Goal: Task Accomplishment & Management: Use online tool/utility

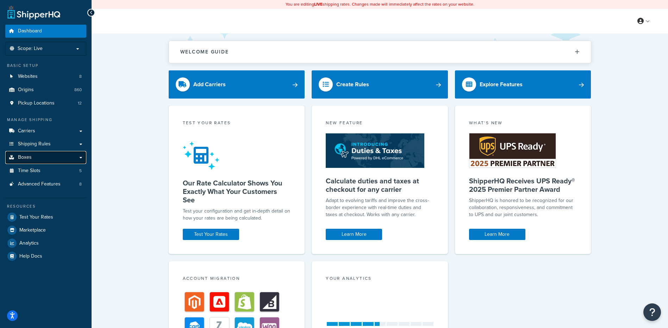
click at [26, 159] on span "Boxes" at bounding box center [25, 158] width 14 height 6
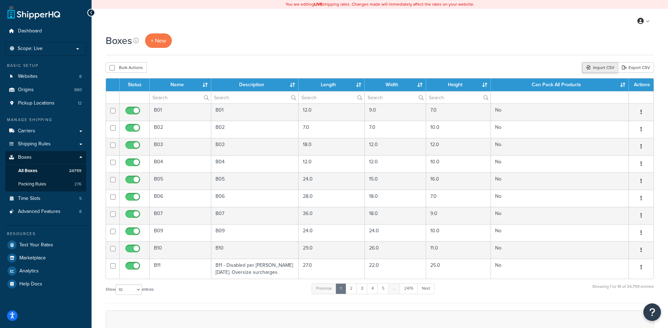
click at [593, 68] on div "Import CSV" at bounding box center [600, 67] width 36 height 11
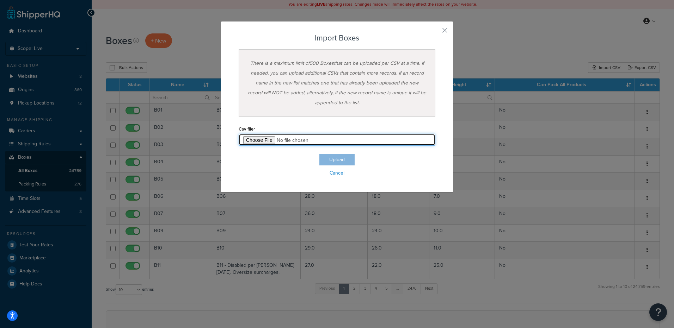
click at [258, 141] on input "file" at bounding box center [337, 140] width 197 height 12
type input "C:\fakepath\09_16_2025_box_dims.csv"
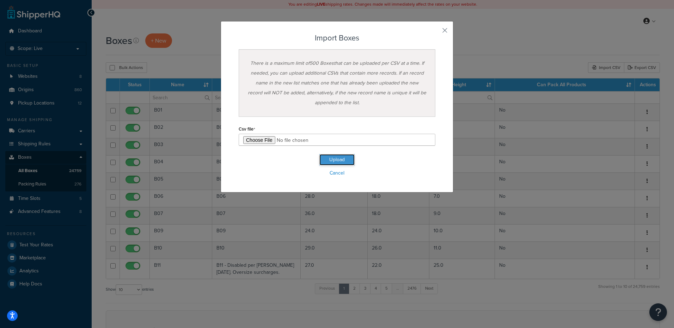
click at [345, 159] on button "Upload" at bounding box center [336, 159] width 35 height 11
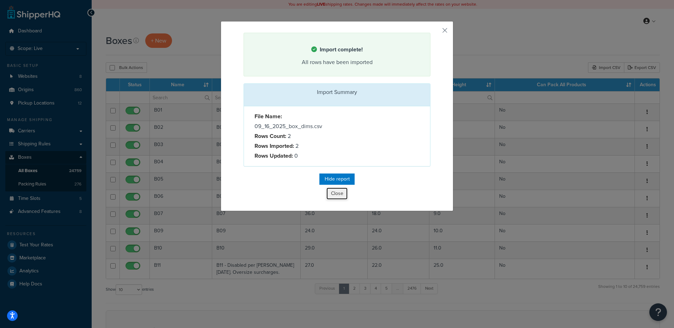
click at [341, 195] on button "Close" at bounding box center [336, 194] width 21 height 12
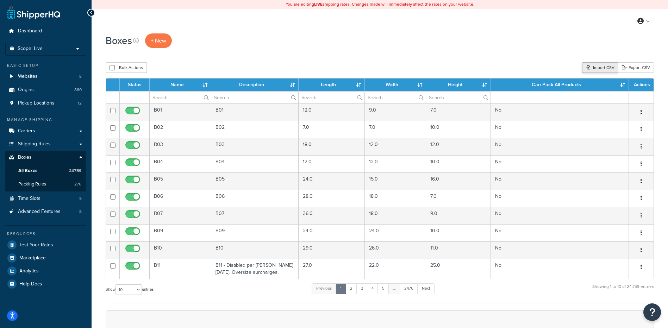
click at [594, 67] on div "Import CSV" at bounding box center [600, 67] width 36 height 11
click at [598, 70] on div "Import CSV" at bounding box center [600, 67] width 36 height 11
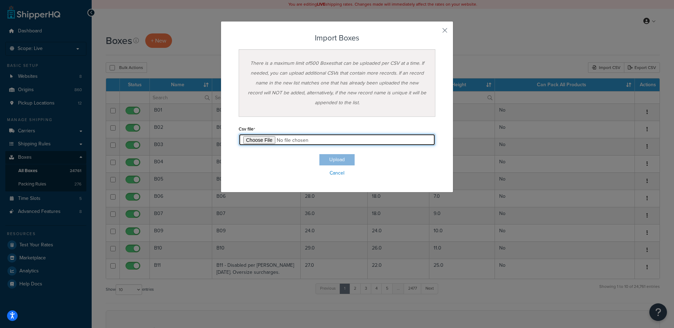
click at [260, 142] on input "file" at bounding box center [337, 140] width 197 height 12
type input "C:\fakepath\09_17_2025_box_dims.csv"
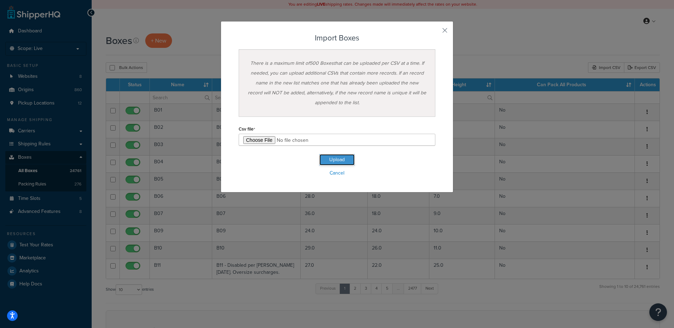
click at [332, 165] on button "Upload" at bounding box center [336, 159] width 35 height 11
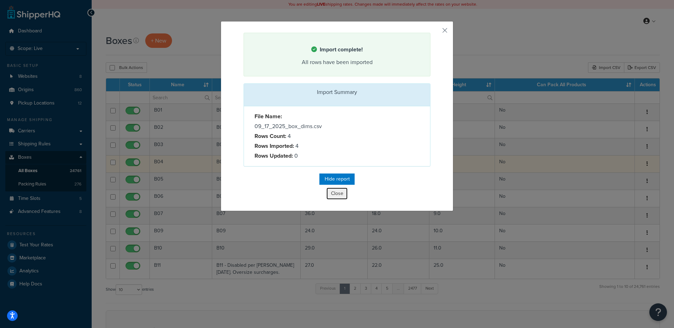
drag, startPoint x: 335, startPoint y: 190, endPoint x: 334, endPoint y: 162, distance: 27.5
click at [335, 190] on button "Close" at bounding box center [336, 194] width 21 height 12
